Goal: Navigation & Orientation: Find specific page/section

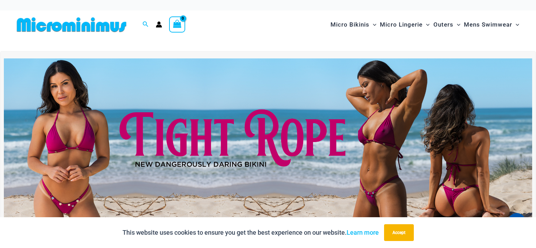
click at [113, 23] on img at bounding box center [71, 25] width 115 height 16
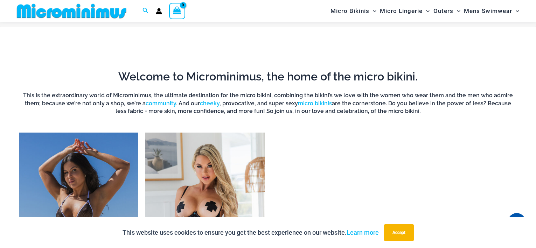
scroll to position [414, 0]
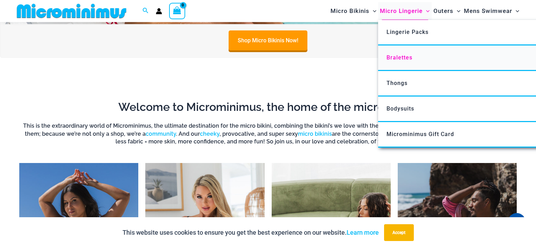
click at [410, 55] on span "Bralettes" at bounding box center [399, 57] width 26 height 7
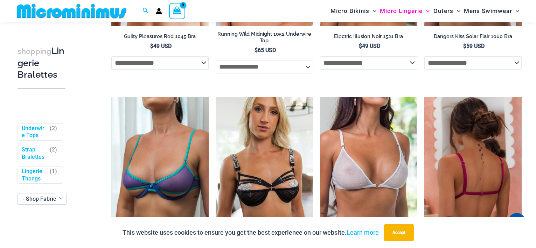
scroll to position [99, 0]
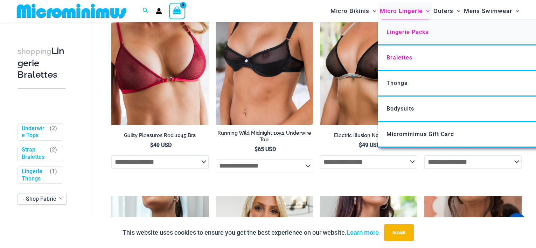
click at [413, 32] on span "Lingerie Packs" at bounding box center [407, 32] width 42 height 7
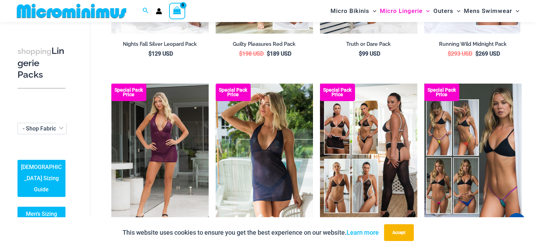
scroll to position [134, 0]
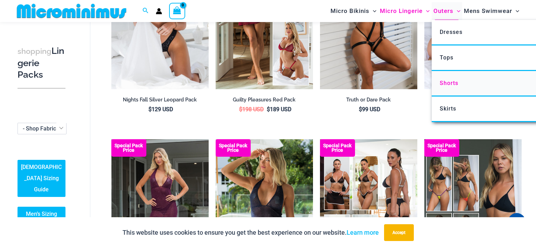
click at [454, 84] on span "Shorts" at bounding box center [449, 83] width 19 height 7
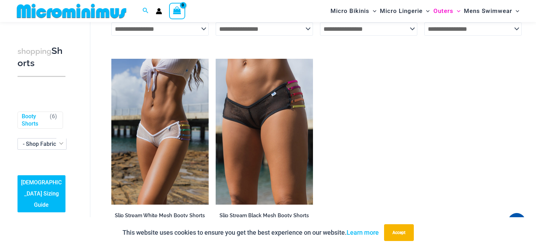
scroll to position [169, 0]
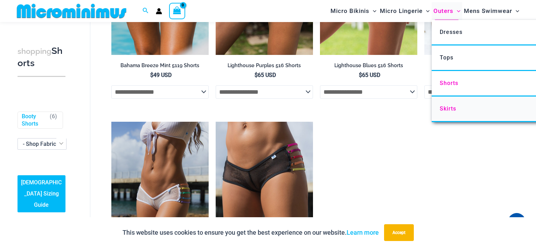
click at [457, 107] on link "Skirts" at bounding box center [536, 110] width 208 height 26
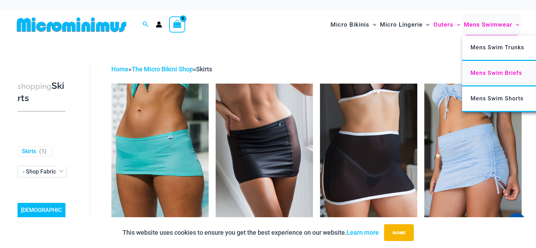
click at [494, 70] on span "Mens Swim Briefs" at bounding box center [495, 73] width 51 height 7
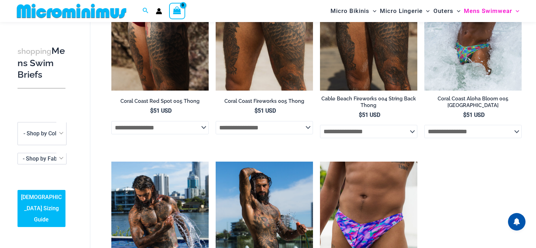
scroll to position [99, 0]
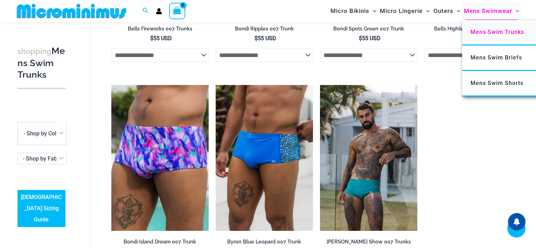
scroll to position [346, 0]
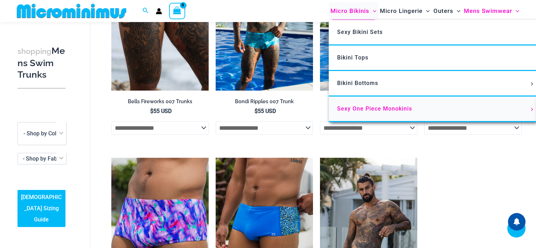
click at [401, 110] on span "Sexy One Piece Monokinis" at bounding box center [374, 108] width 75 height 7
